Goal: Check status: Check status

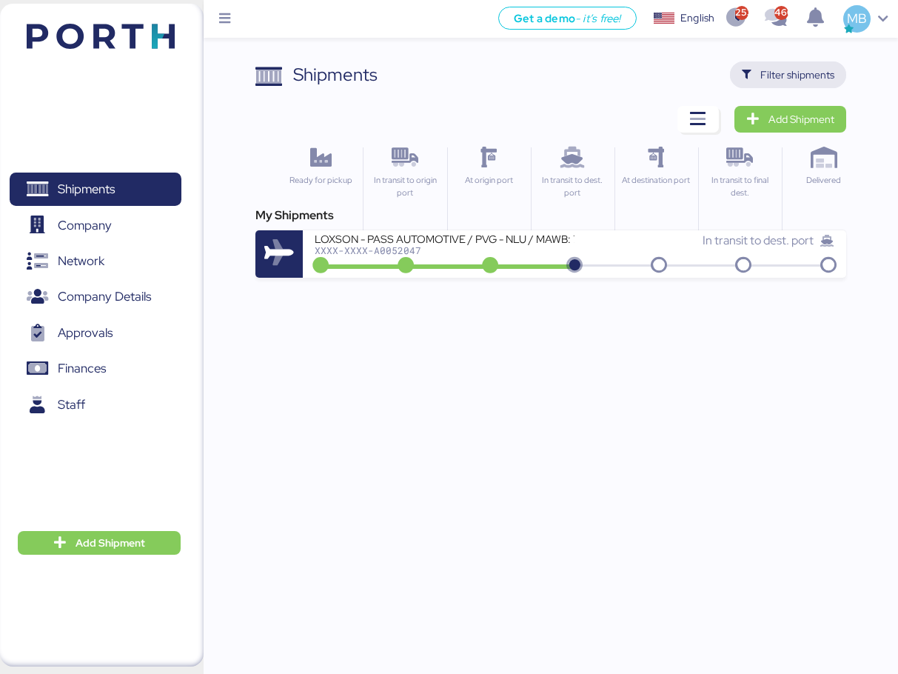
click at [794, 70] on span "Filter shipments" at bounding box center [797, 75] width 74 height 18
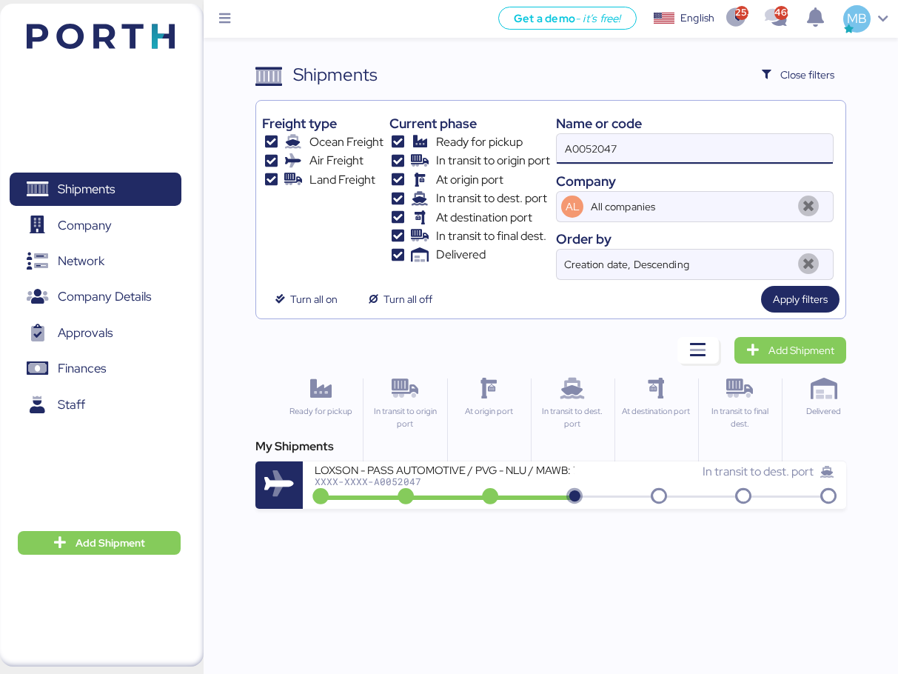
drag, startPoint x: 700, startPoint y: 138, endPoint x: 518, endPoint y: 132, distance: 181.5
click at [518, 132] on div "Freight type Ocean Freight Air Freight Land Freight Current phase Ready for pic…" at bounding box center [550, 193] width 577 height 173
paste input "O0052082"
type input "O0052082"
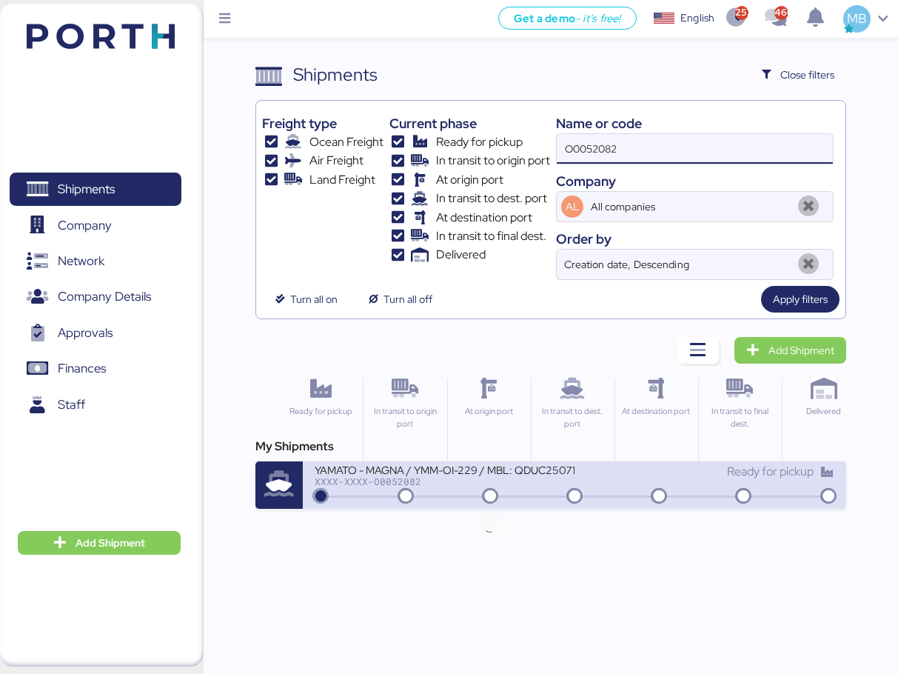
click at [514, 478] on div "XXXX-XXXX-O0052082" at bounding box center [445, 481] width 260 height 10
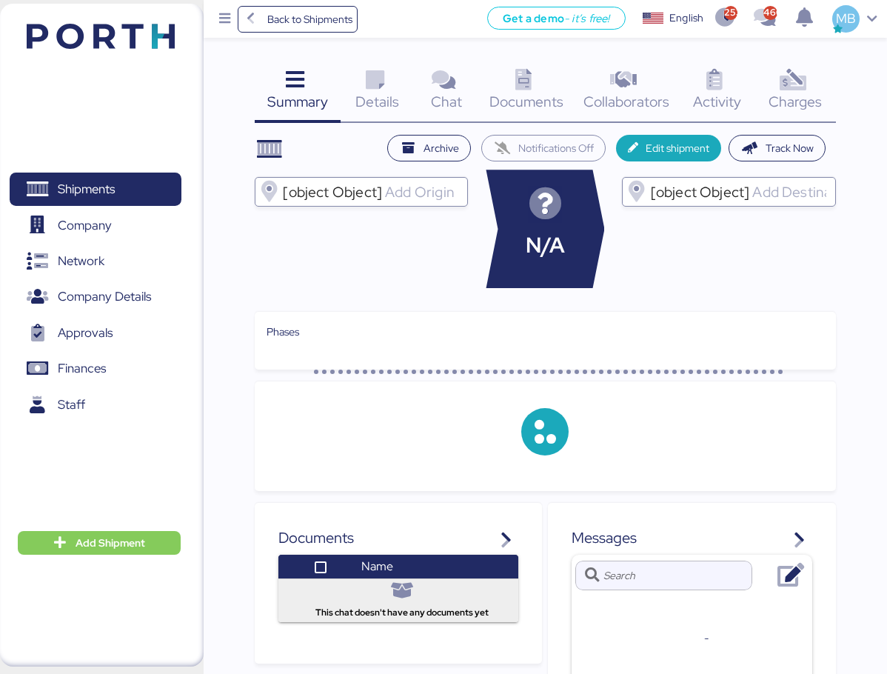
click at [817, 77] on div "Charges 0" at bounding box center [795, 91] width 81 height 61
